Goal: Communication & Community: Participate in discussion

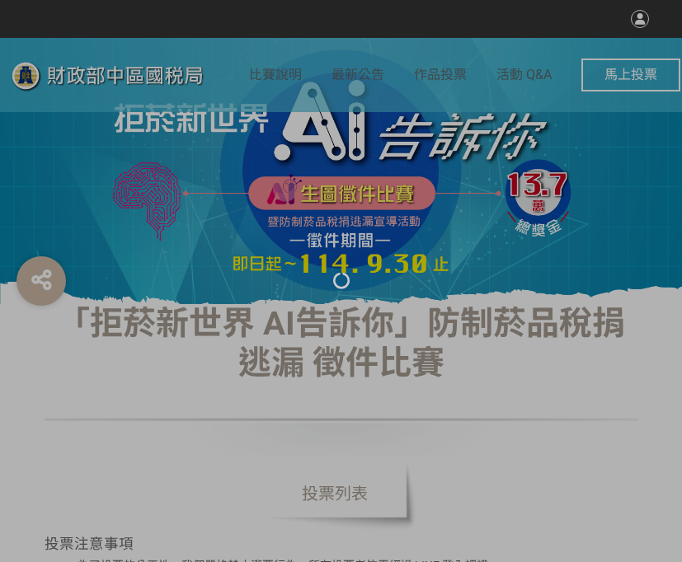
select select "vote"
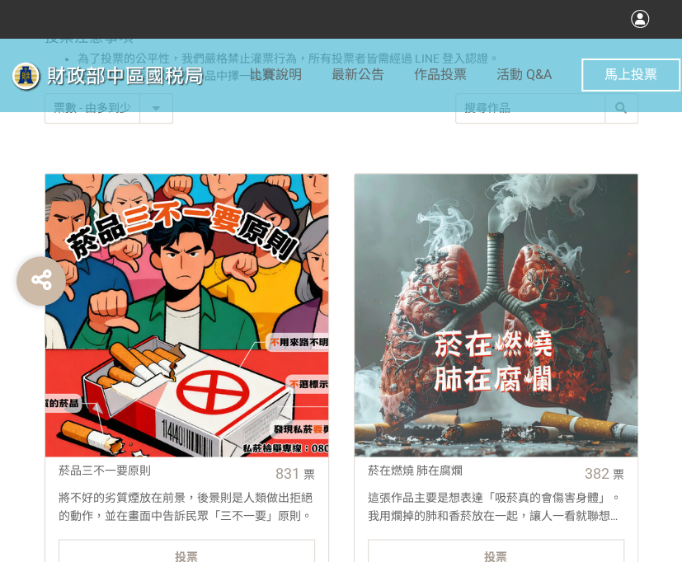
scroll to position [659, 0]
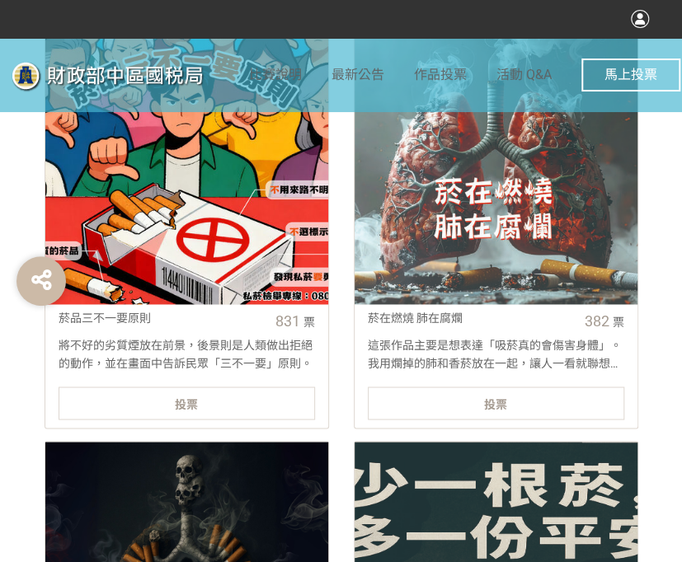
click at [228, 408] on div "投票" at bounding box center [187, 403] width 256 height 33
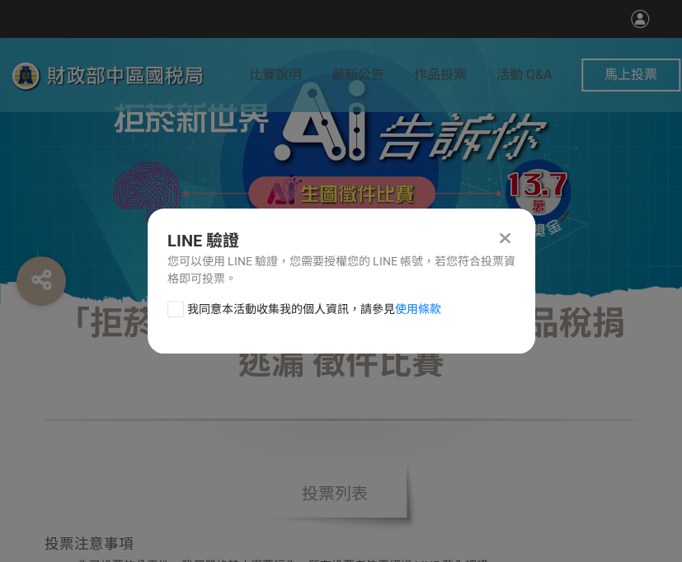
scroll to position [0, 0]
click at [175, 311] on div at bounding box center [175, 309] width 16 height 16
checkbox input "true"
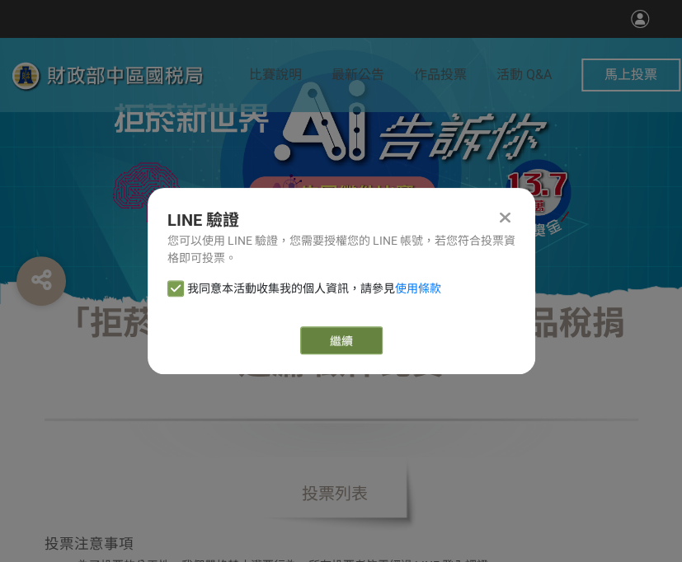
click at [369, 348] on link "繼續" at bounding box center [341, 340] width 82 height 28
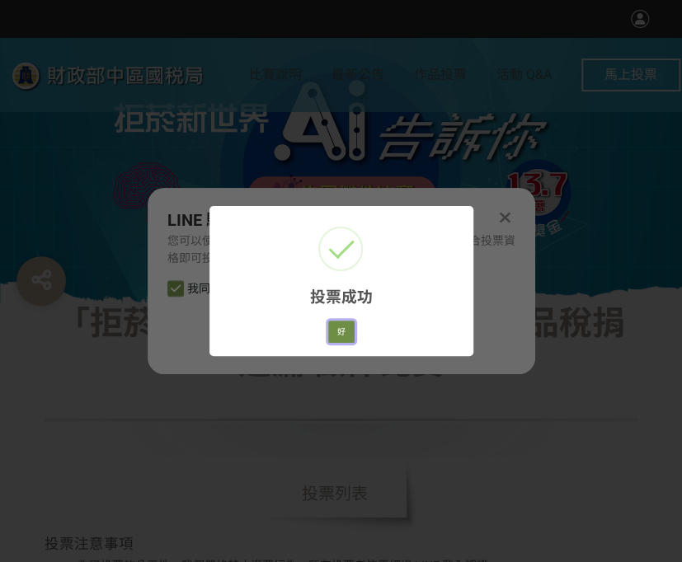
click at [344, 340] on button "好" at bounding box center [341, 332] width 26 height 23
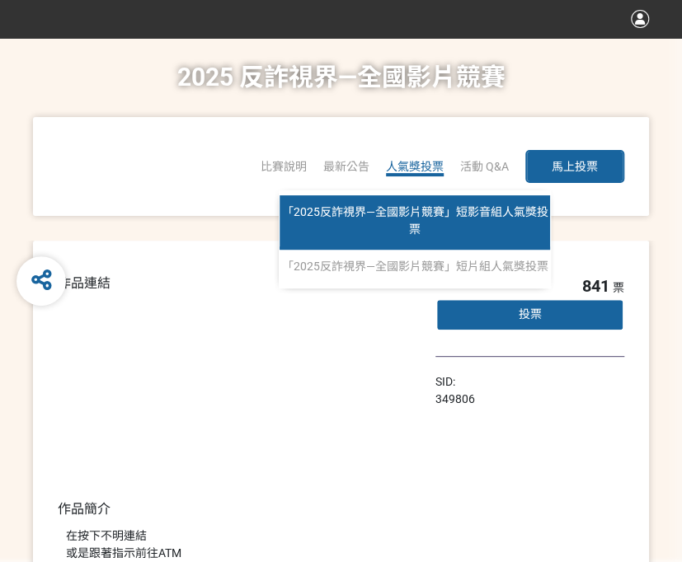
click at [442, 215] on span "「2025反詐視界—全國影片競賽」短影音組人氣獎投票" at bounding box center [415, 220] width 266 height 30
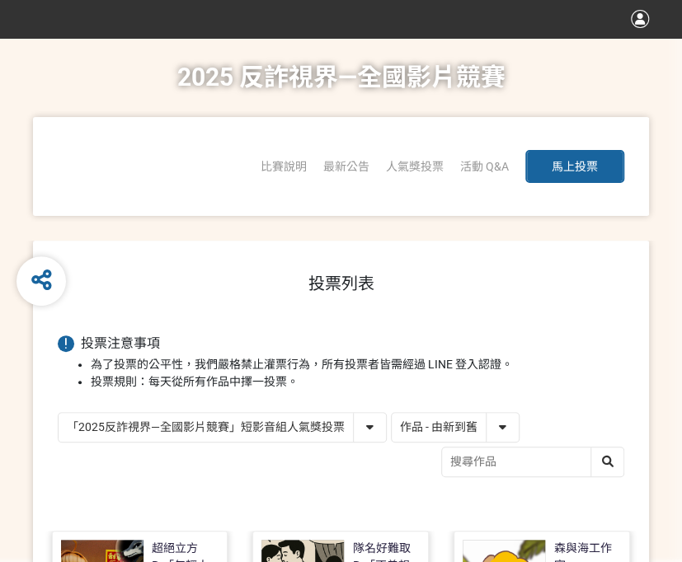
click at [480, 434] on select "作品 - 由新到舊 作品 - 由舊到新 票數 - 由多到少 票數 - 由少到多" at bounding box center [455, 427] width 127 height 29
select select "vote"
click at [392, 413] on select "作品 - 由新到舊 作品 - 由舊到新 票數 - 由多到少 票數 - 由少到多" at bounding box center [455, 427] width 127 height 29
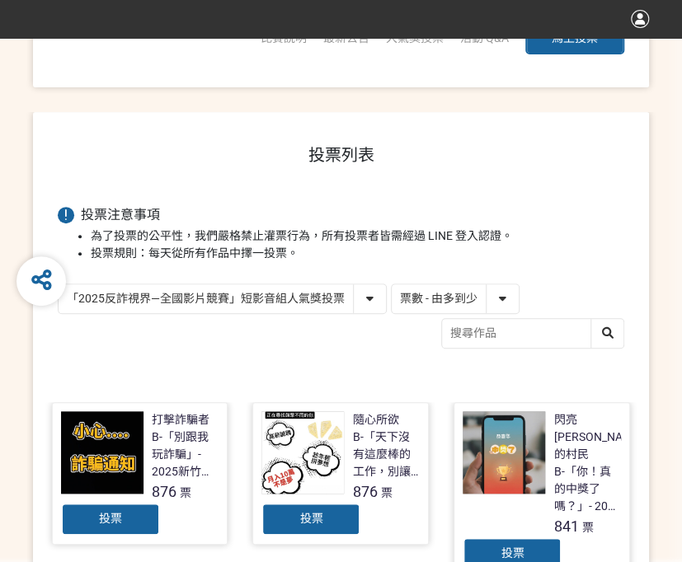
scroll to position [247, 0]
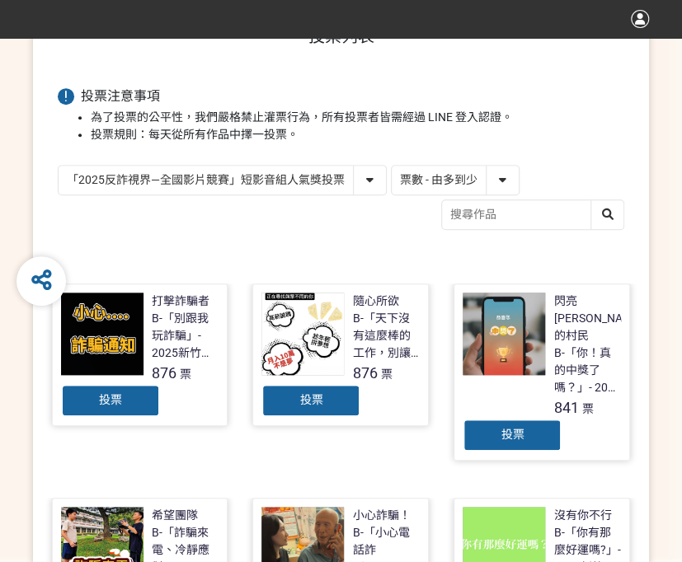
click at [342, 405] on div "投票" at bounding box center [310, 400] width 99 height 33
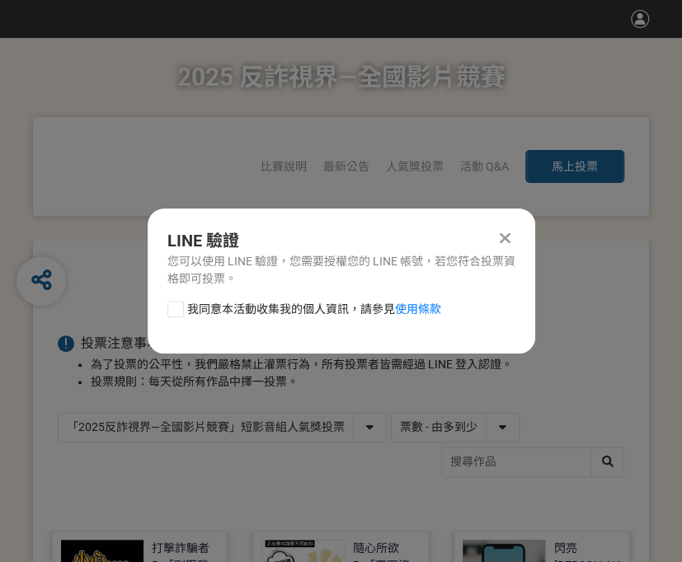
click at [174, 307] on div at bounding box center [175, 309] width 16 height 16
checkbox input "true"
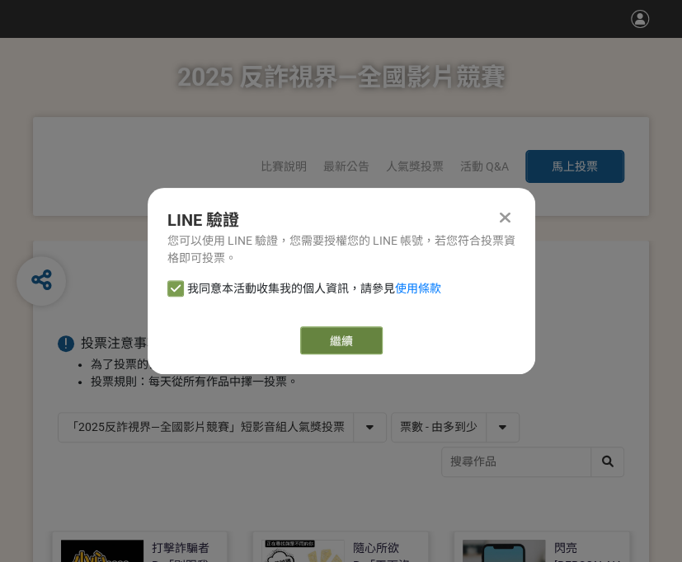
click at [332, 339] on link "繼續" at bounding box center [341, 340] width 82 height 28
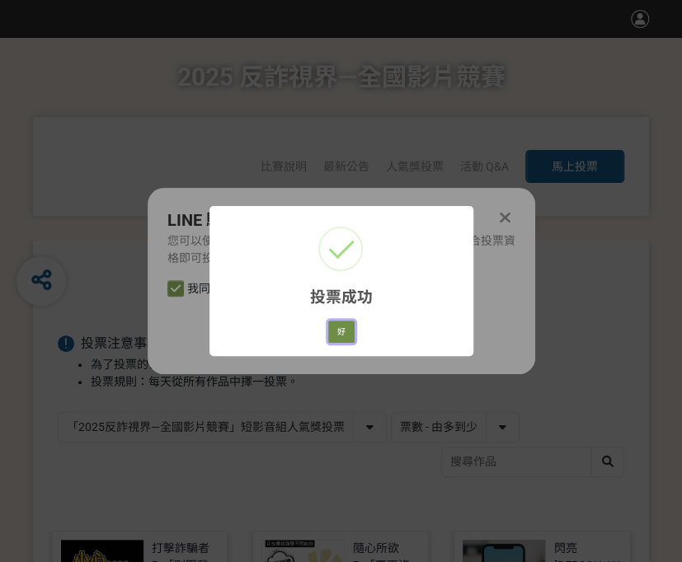
click at [339, 332] on button "好" at bounding box center [341, 332] width 26 height 23
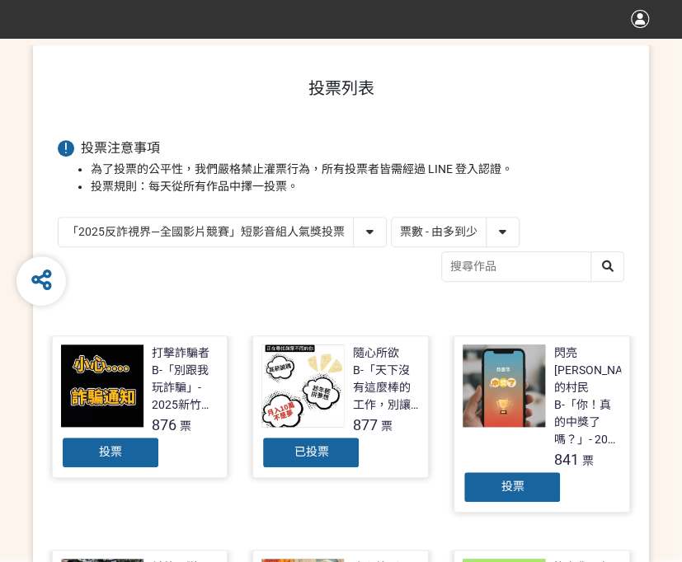
scroll to position [360, 0]
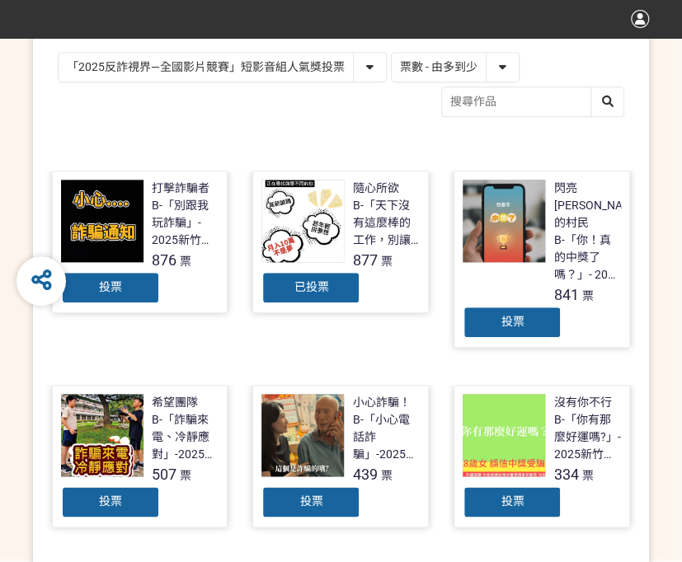
click at [349, 77] on select "「2025反詐視界—全國影片競賽」短影音組人氣獎投票 「2025反詐視界—全國影片競賽」短片組人氣獎投票" at bounding box center [222, 67] width 327 height 29
select select "13146"
click at [59, 53] on select "「2025反詐視界—全國影片競賽」短影音組人氣獎投票 「2025反詐視界—全國影片競賽」短片組人氣獎投票" at bounding box center [222, 67] width 327 height 29
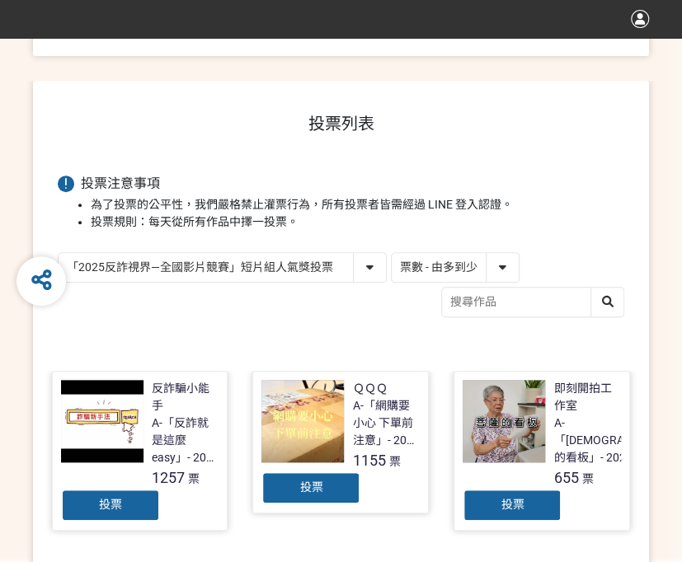
scroll to position [165, 0]
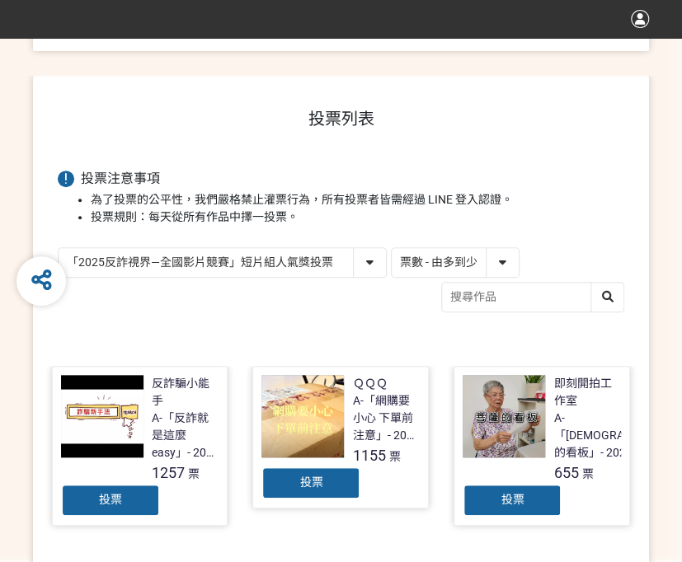
drag, startPoint x: 314, startPoint y: 476, endPoint x: 318, endPoint y: 468, distance: 9.2
click at [314, 476] on span "投票" at bounding box center [310, 482] width 23 height 13
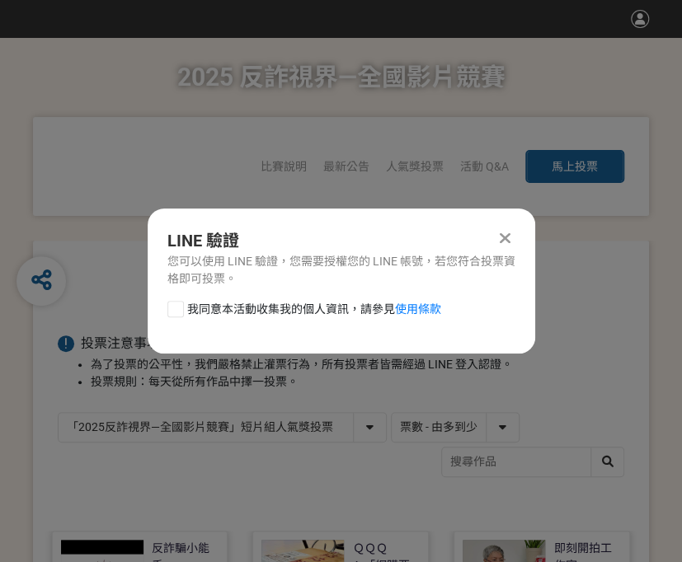
click at [173, 307] on div at bounding box center [175, 309] width 16 height 16
checkbox input "true"
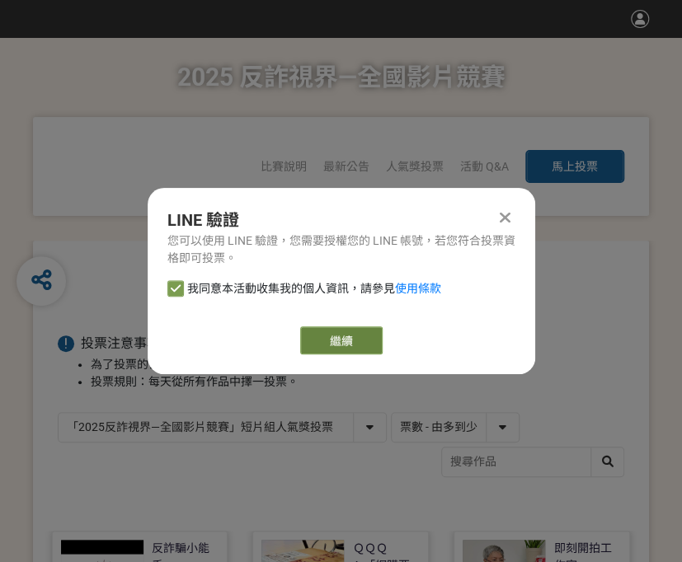
click at [378, 336] on link "繼續" at bounding box center [341, 340] width 82 height 28
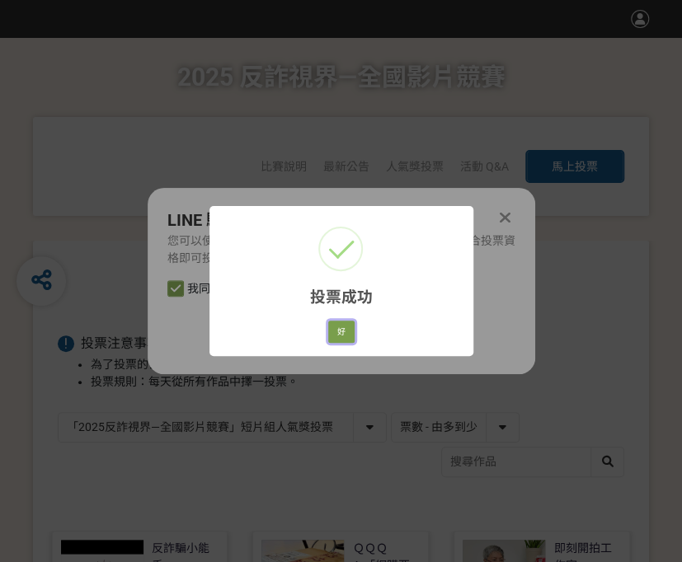
click at [352, 335] on button "好" at bounding box center [341, 332] width 26 height 23
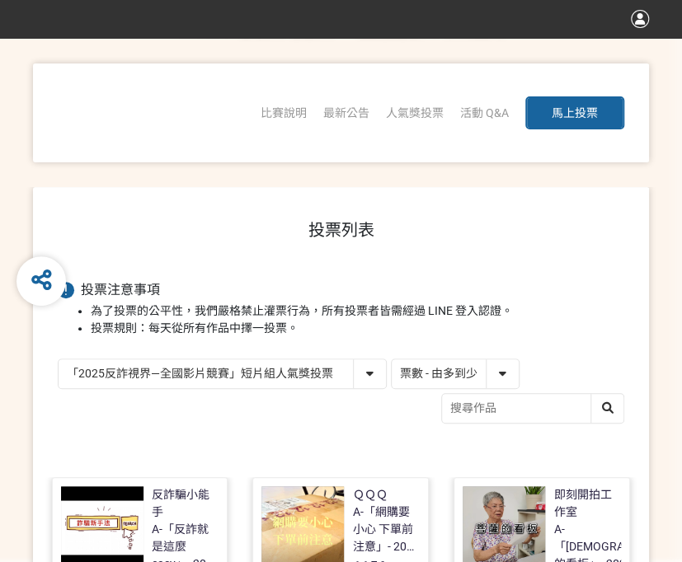
scroll to position [144, 0]
